Goal: Transaction & Acquisition: Purchase product/service

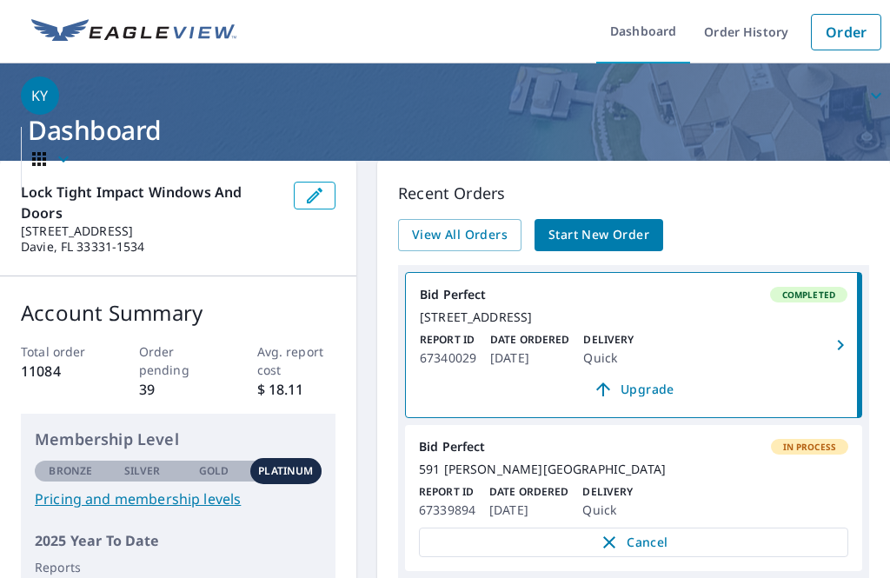
click at [865, 34] on link "Order" at bounding box center [846, 32] width 70 height 36
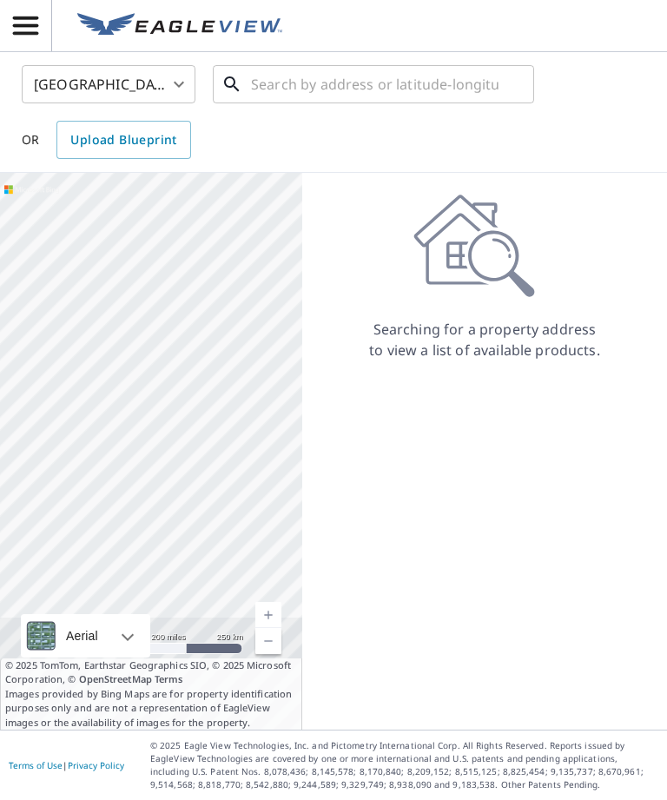
click at [416, 74] on input "text" at bounding box center [375, 84] width 248 height 49
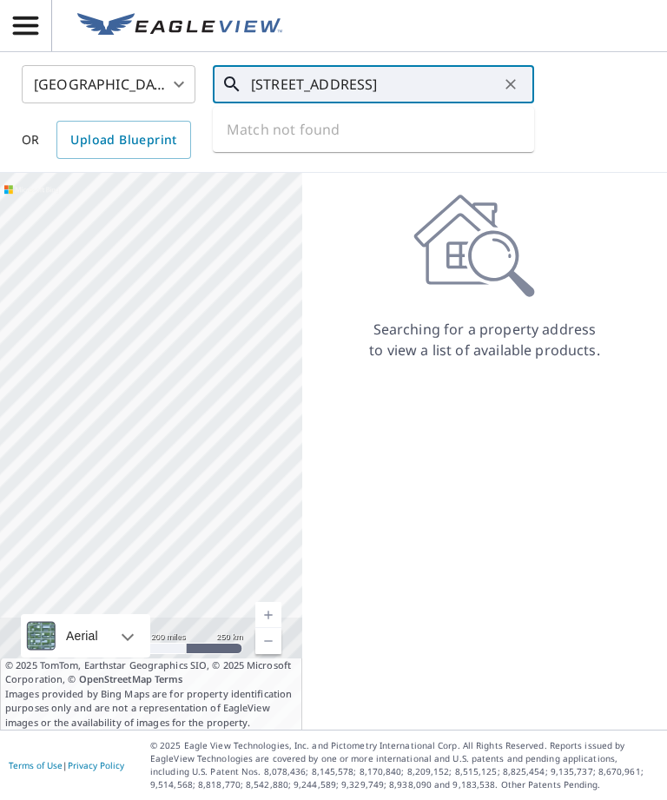
click at [317, 84] on input "[STREET_ADDRESS]" at bounding box center [375, 84] width 248 height 49
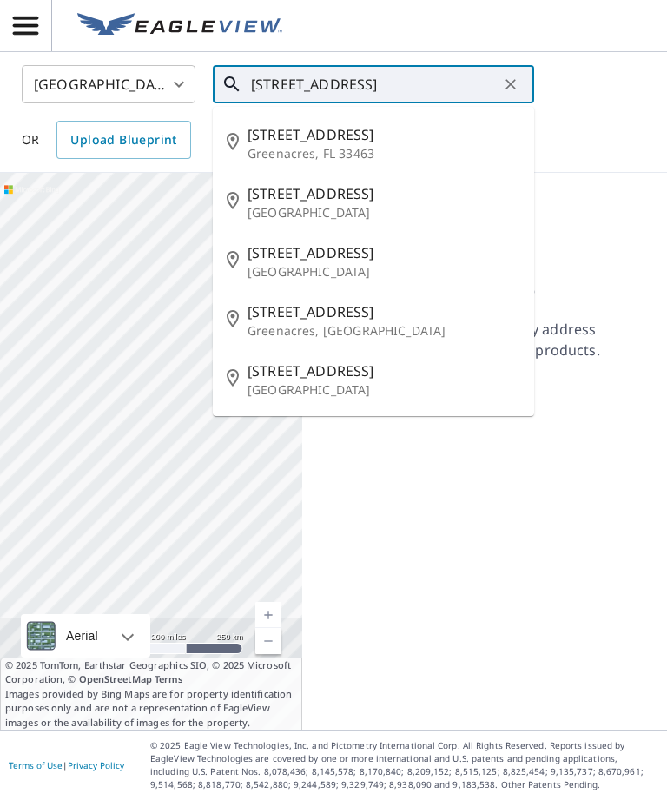
click at [374, 139] on span "[STREET_ADDRESS]" at bounding box center [384, 134] width 273 height 21
type input "[STREET_ADDRESS]"
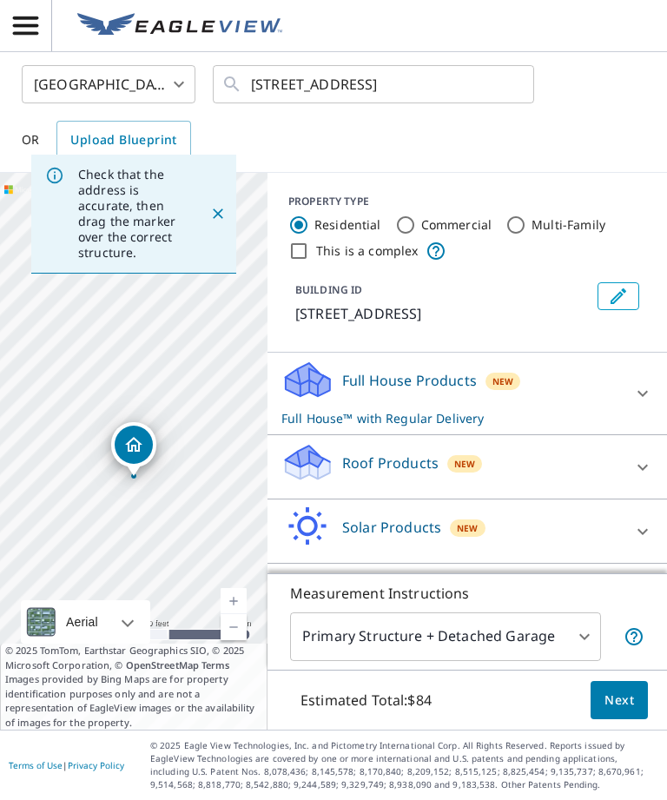
click at [547, 484] on div "Roof Products New" at bounding box center [451, 467] width 341 height 50
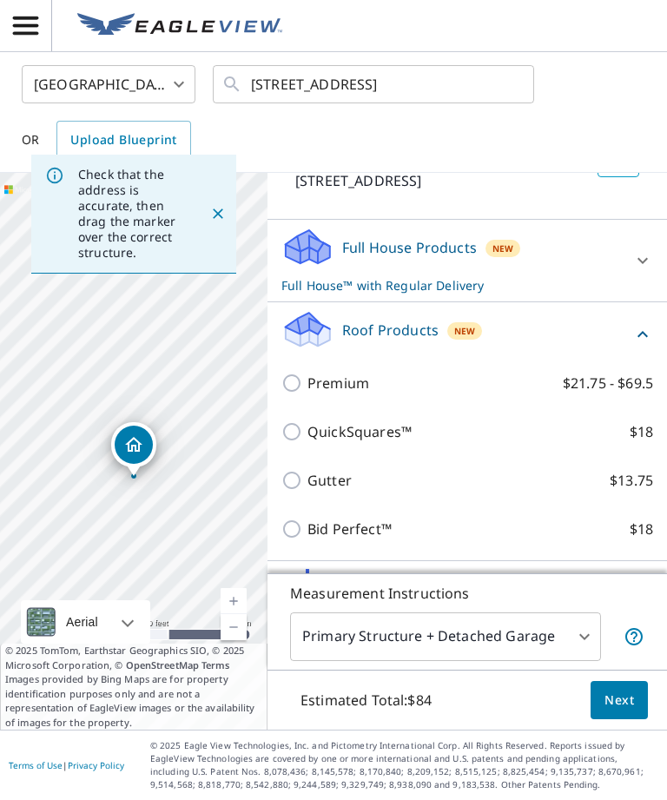
scroll to position [136, 0]
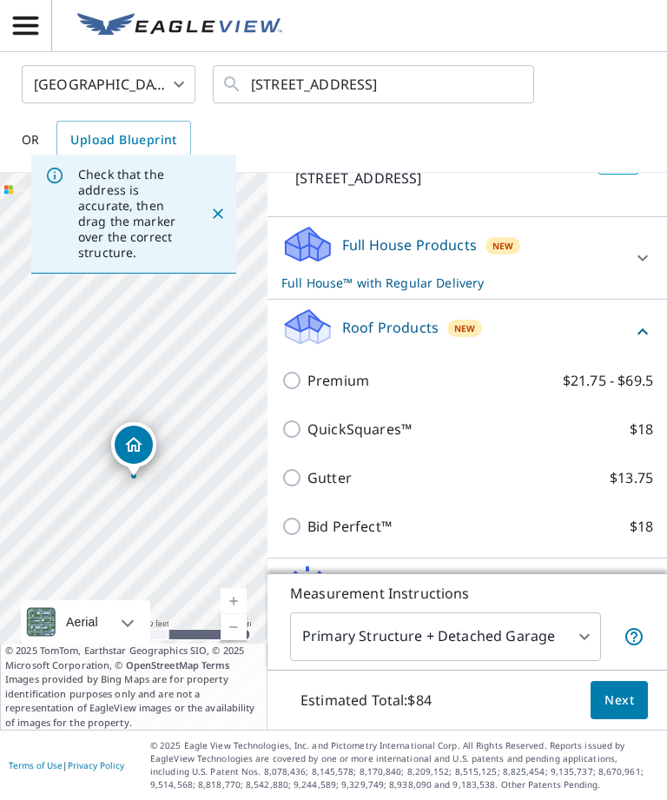
click at [301, 532] on input "Bid Perfect™ $18" at bounding box center [294, 526] width 26 height 21
checkbox input "true"
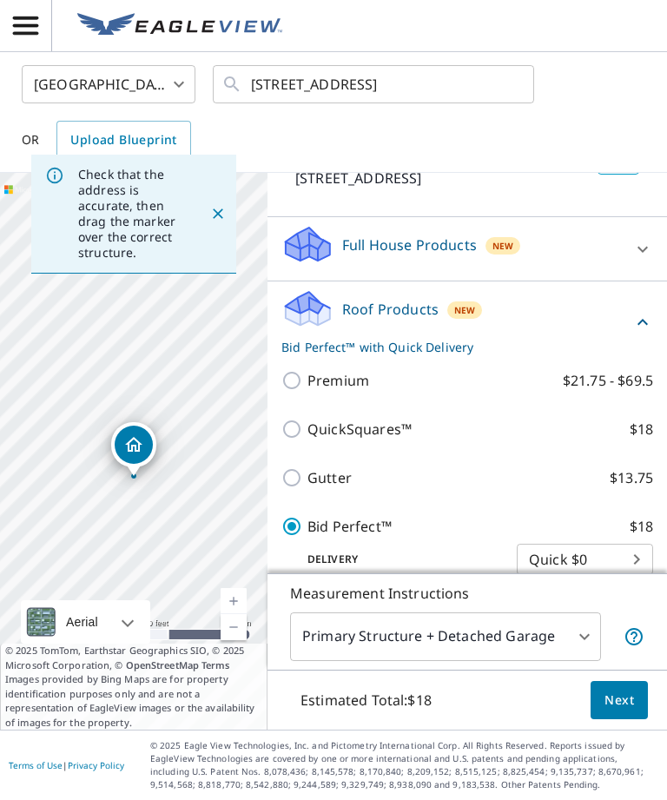
checkbox input "false"
click at [612, 577] on button "Next" at bounding box center [619, 700] width 57 height 39
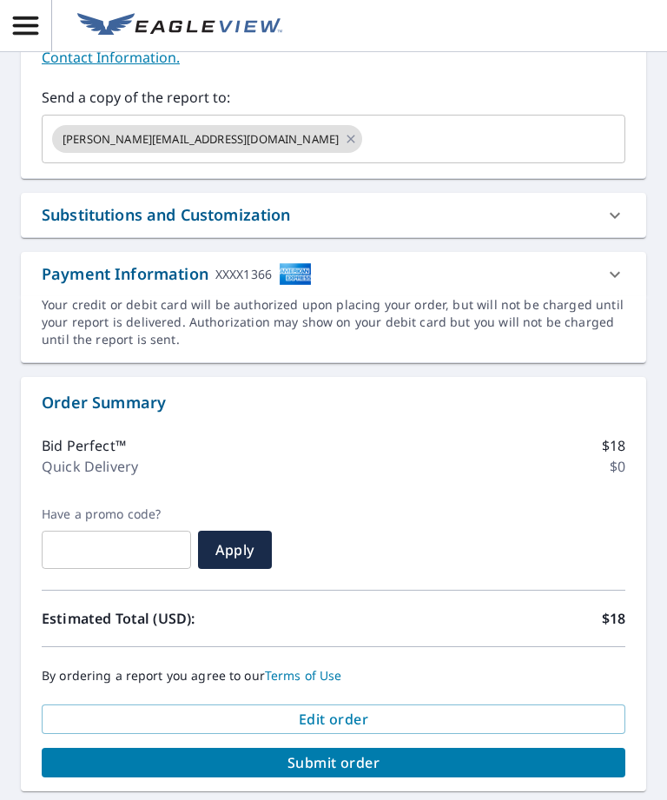
scroll to position [540, 0]
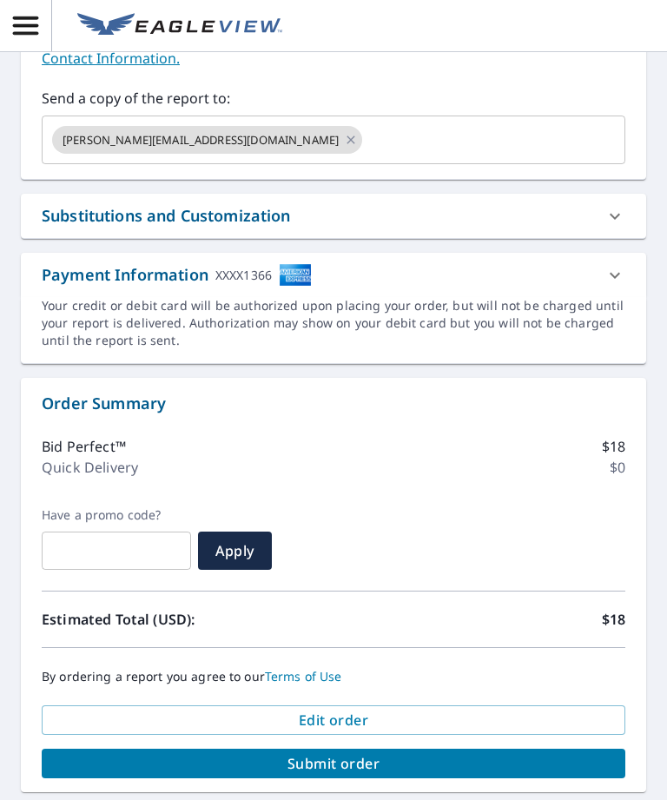
click at [393, 577] on span "Submit order" at bounding box center [334, 763] width 556 height 19
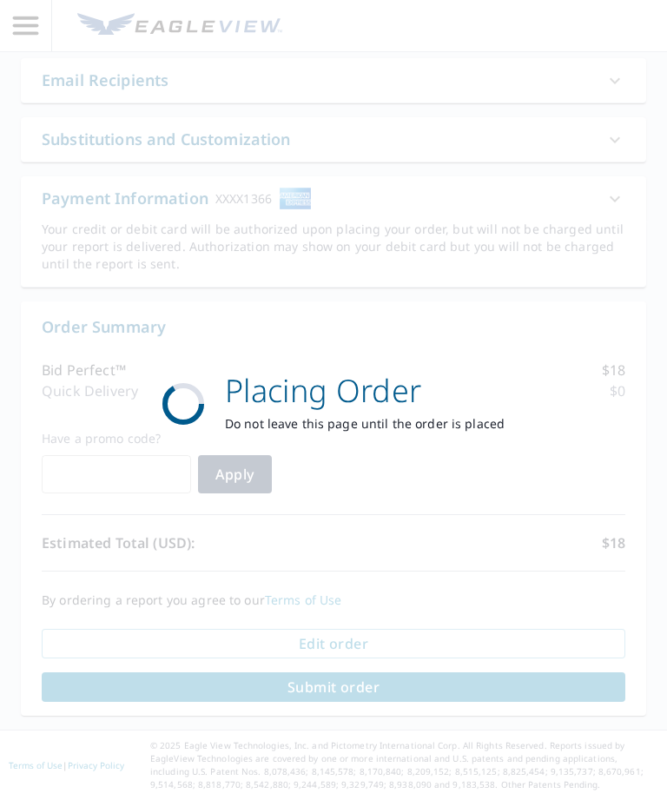
scroll to position [412, 0]
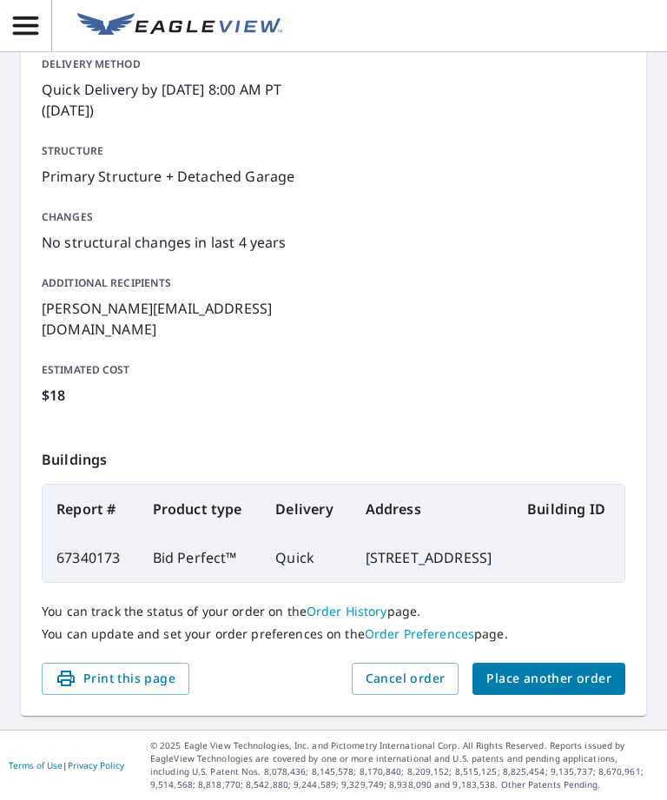
scroll to position [228, 0]
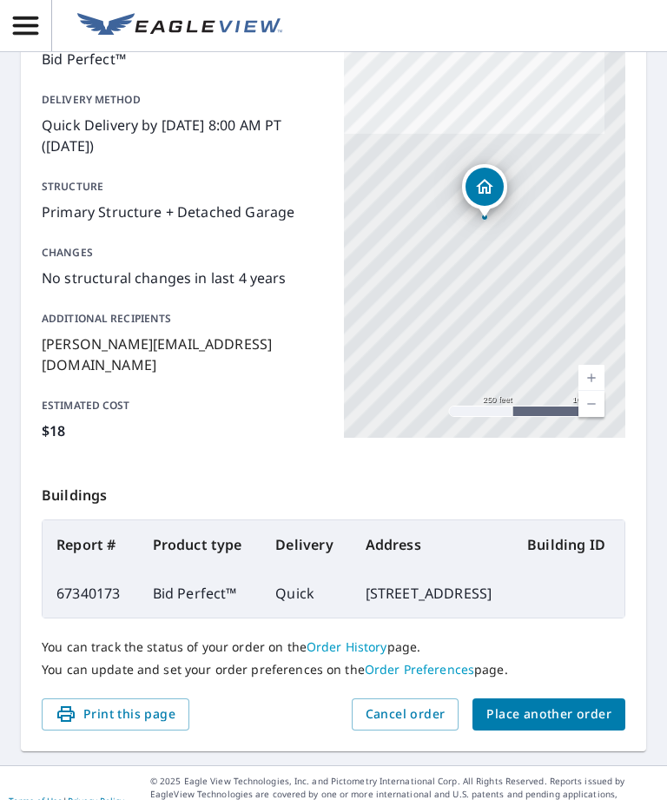
click at [553, 577] on button "Place another order" at bounding box center [549, 714] width 153 height 32
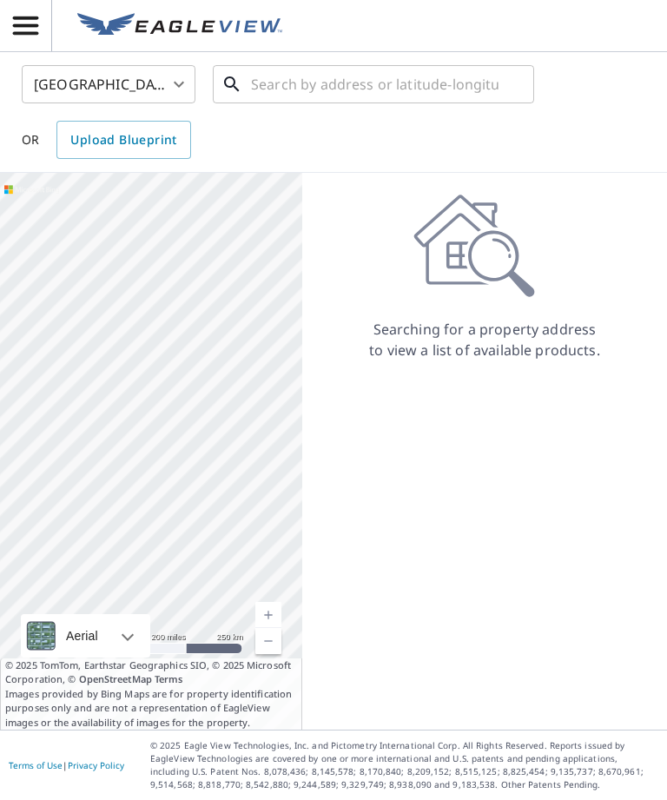
click at [330, 69] on input "text" at bounding box center [375, 84] width 248 height 49
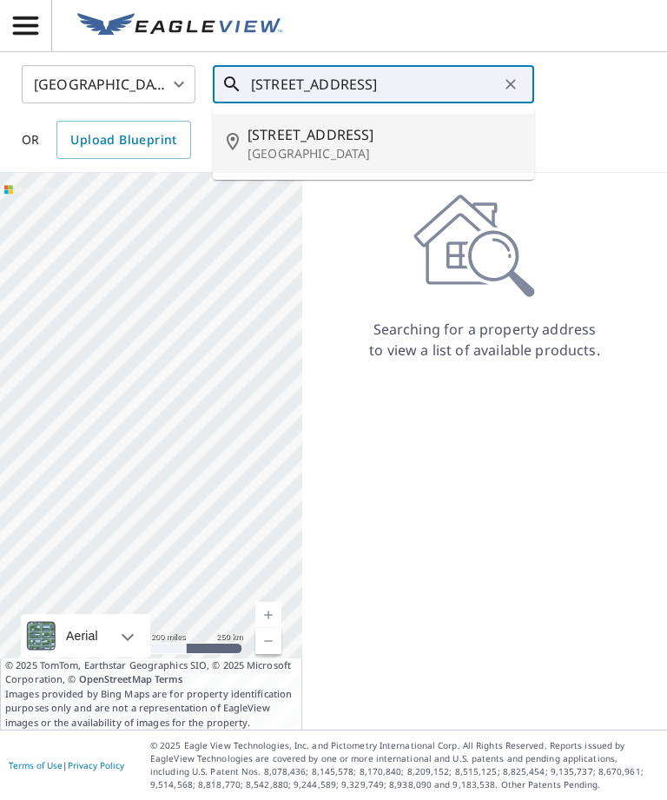
click at [365, 144] on span "[STREET_ADDRESS]" at bounding box center [384, 134] width 273 height 21
type input "[STREET_ADDRESS]"
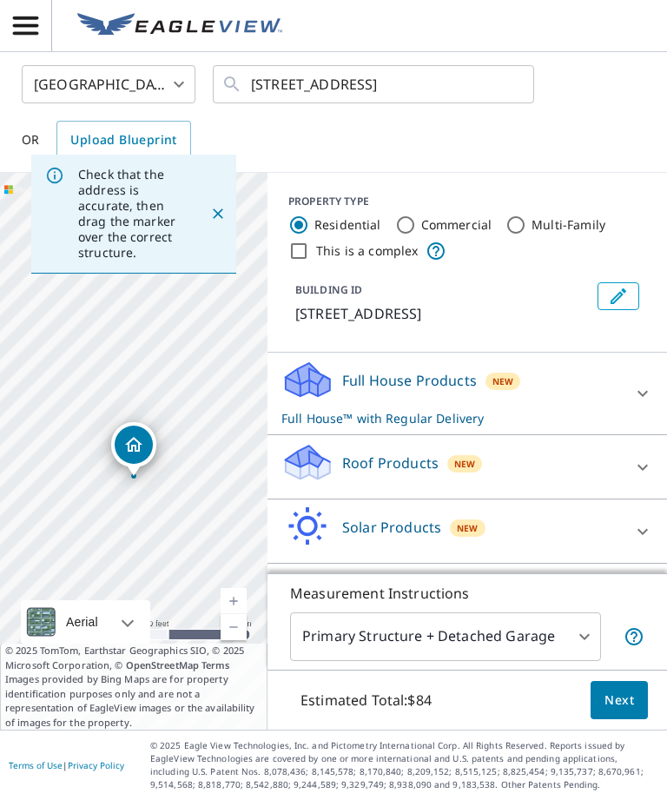
click at [433, 478] on div "Roof Products New" at bounding box center [451, 467] width 341 height 50
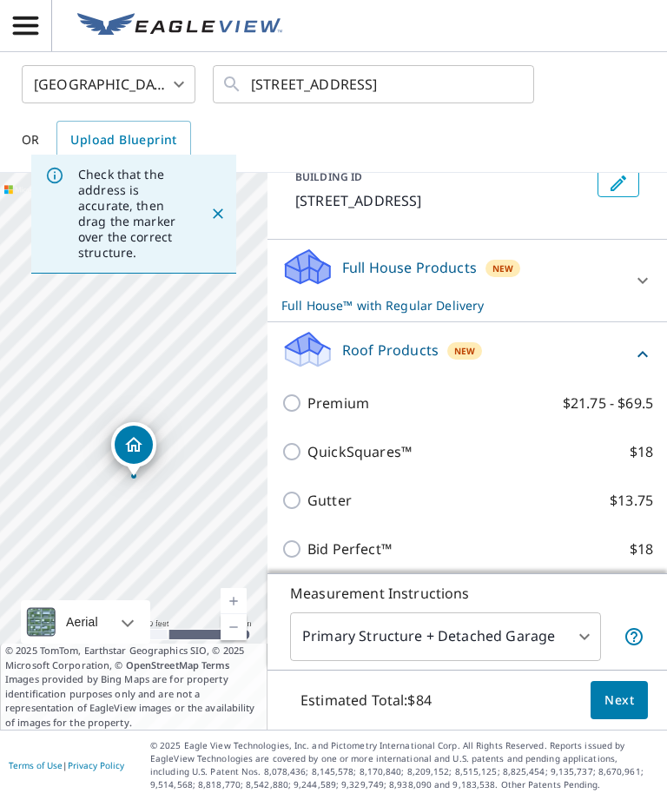
scroll to position [119, 0]
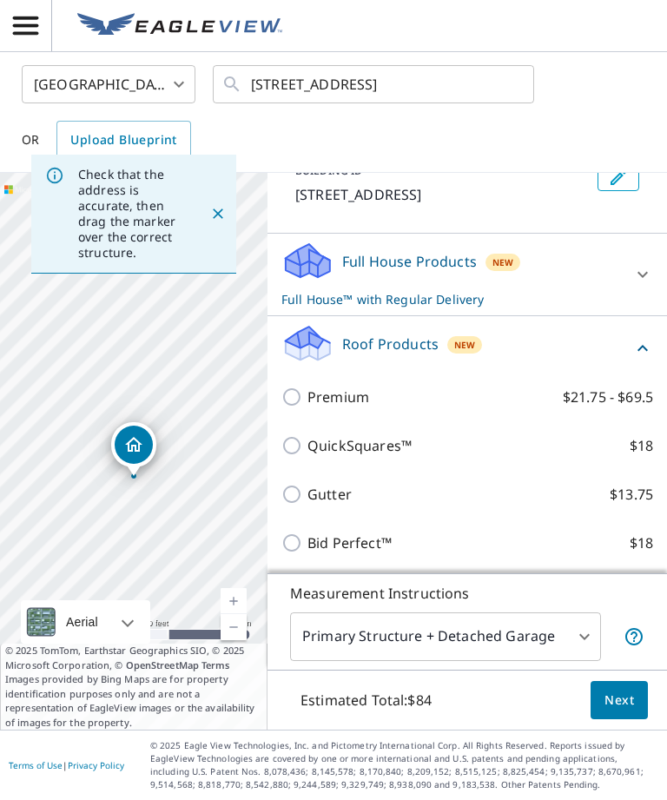
click at [306, 544] on input "Bid Perfect™ $18" at bounding box center [294, 543] width 26 height 21
checkbox input "true"
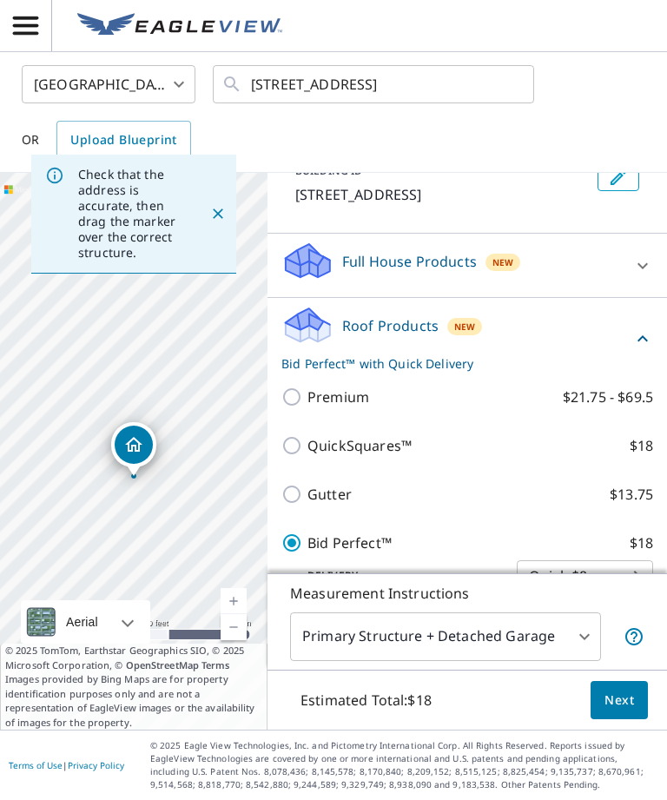
checkbox input "false"
click at [632, 577] on span "Next" at bounding box center [620, 701] width 30 height 22
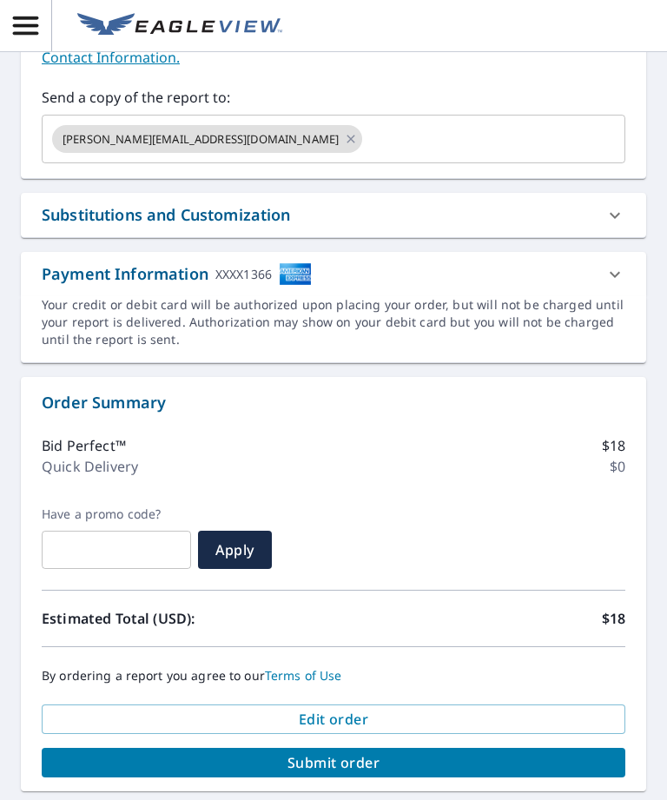
scroll to position [540, 0]
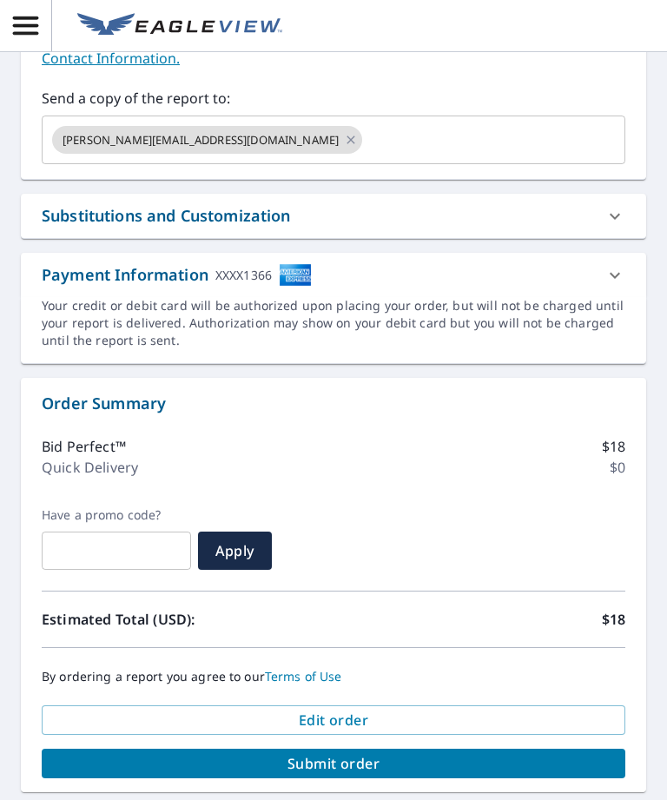
click at [426, 577] on span "Submit order" at bounding box center [334, 763] width 556 height 19
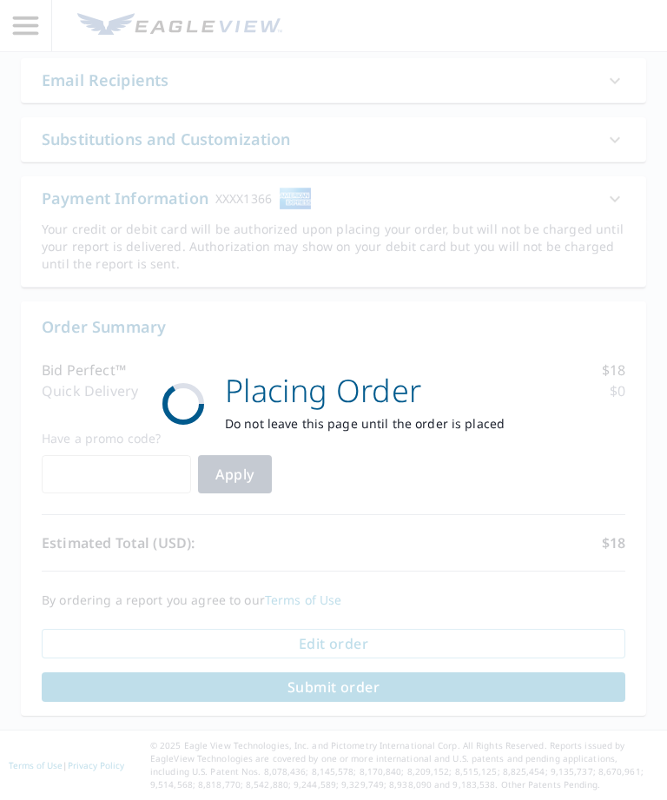
scroll to position [412, 0]
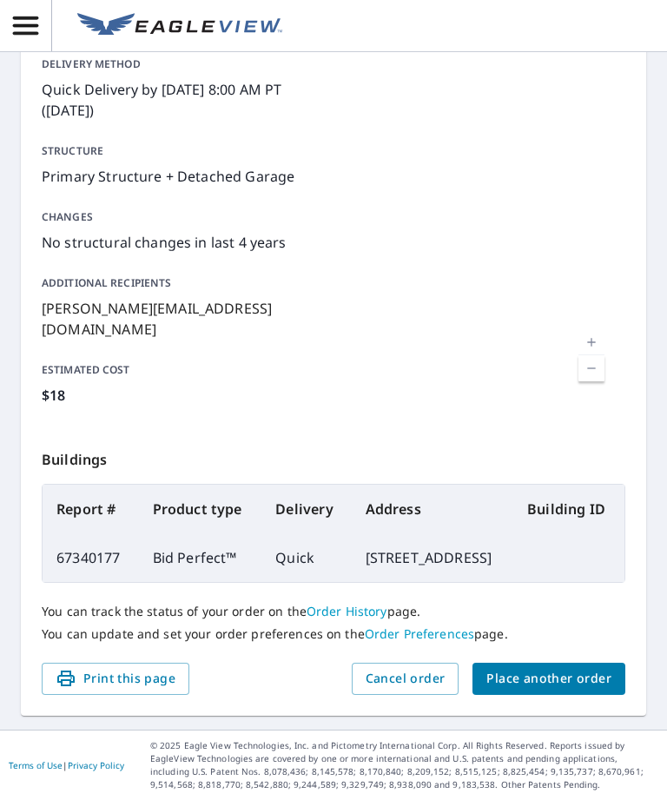
scroll to position [228, 0]
